Goal: Information Seeking & Learning: Learn about a topic

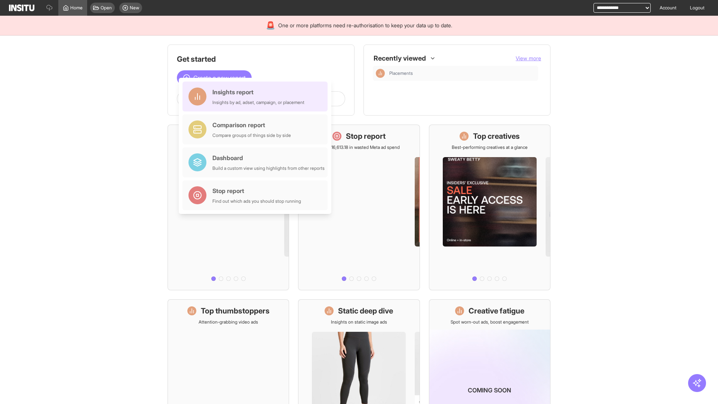
click at [257, 96] on div "Insights report Insights by ad, adset, campaign, or placement" at bounding box center [258, 97] width 92 height 18
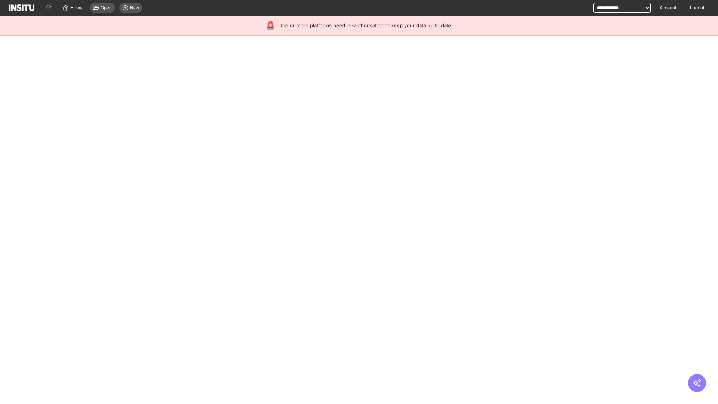
select select "**"
